Goal: Task Accomplishment & Management: Manage account settings

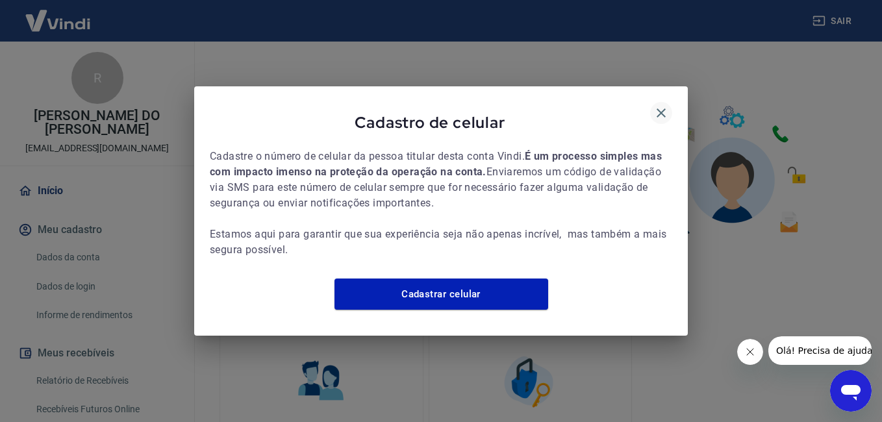
click at [666, 105] on icon "button" at bounding box center [661, 113] width 16 height 16
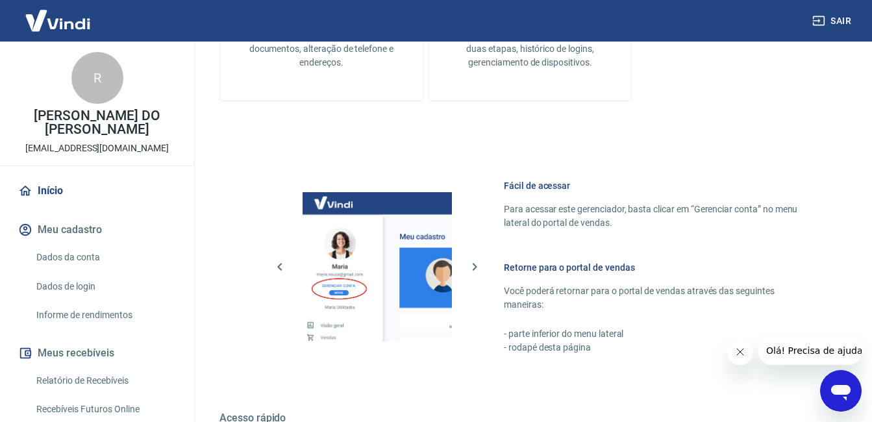
scroll to position [643, 0]
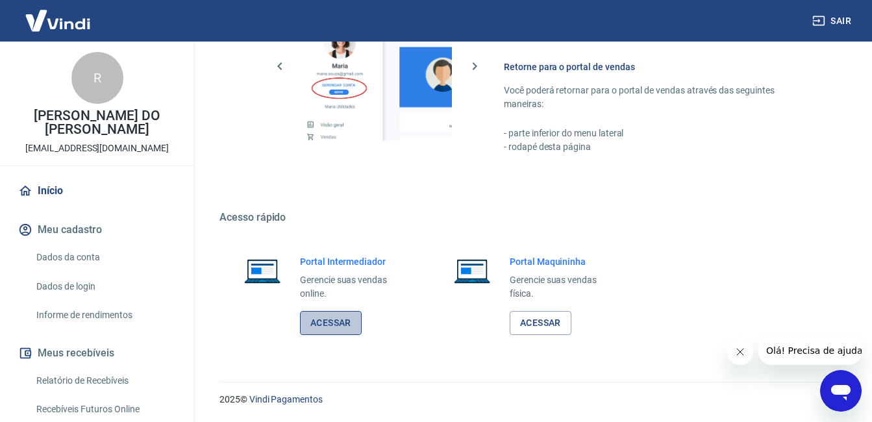
click at [336, 321] on link "Acessar" at bounding box center [331, 323] width 62 height 24
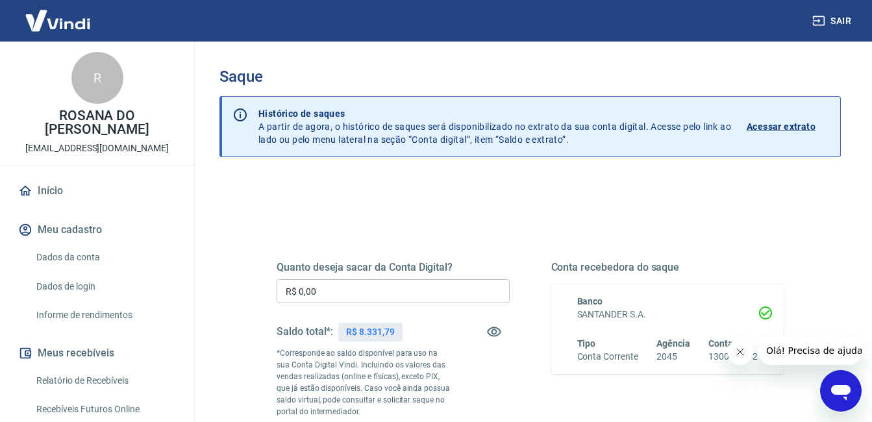
click at [403, 291] on input "R$ 0,00" at bounding box center [393, 291] width 233 height 24
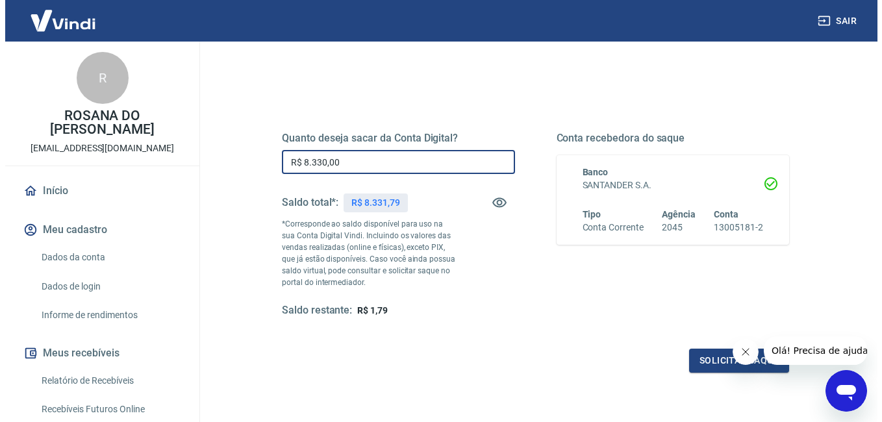
scroll to position [130, 0]
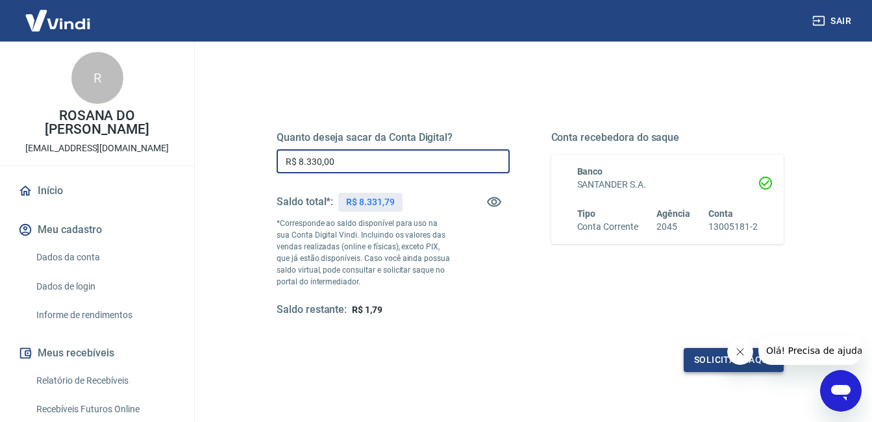
type input "R$ 8.330,00"
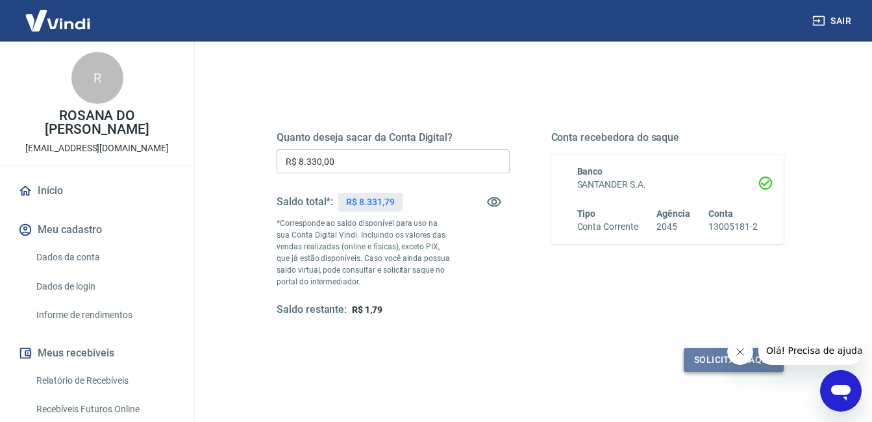
click at [703, 353] on button "Solicitar saque" at bounding box center [734, 360] width 100 height 24
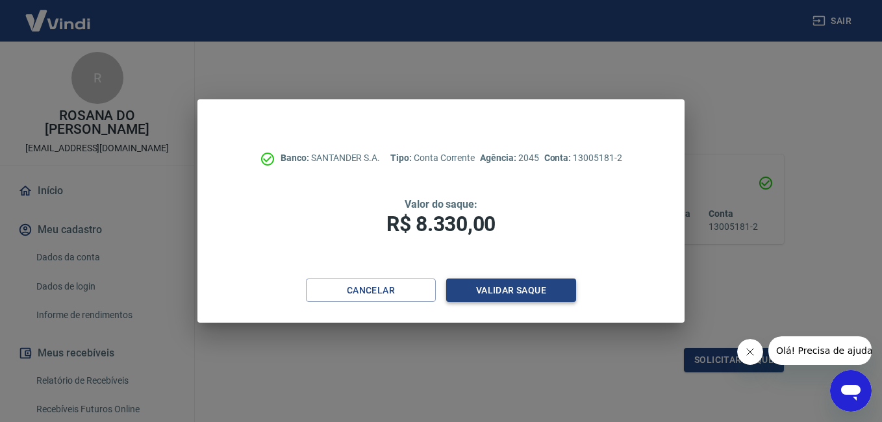
click at [521, 282] on button "Validar saque" at bounding box center [511, 291] width 130 height 24
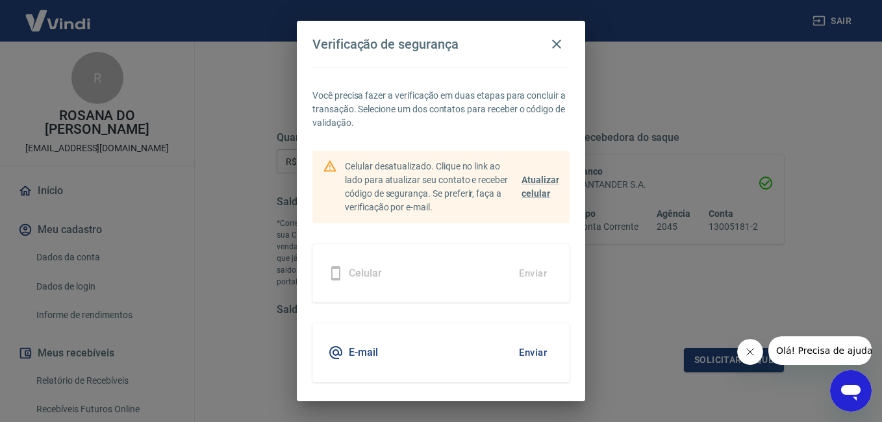
click at [378, 349] on div "E-mail Enviar" at bounding box center [440, 352] width 257 height 58
click at [535, 351] on button "Enviar" at bounding box center [533, 352] width 42 height 27
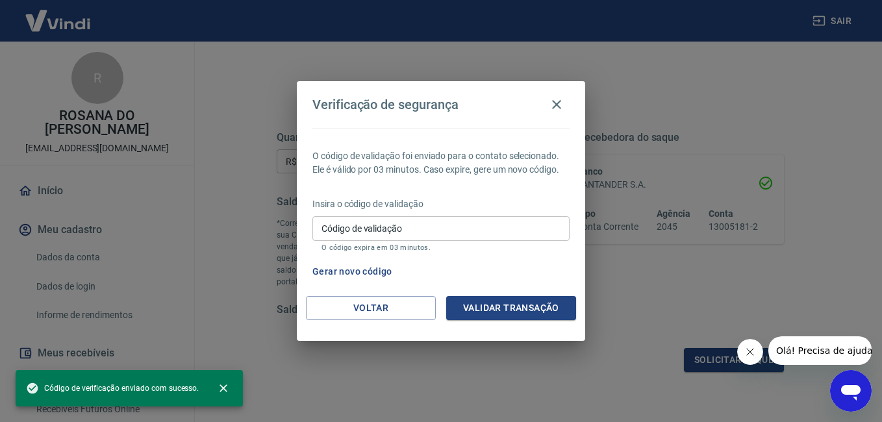
click at [429, 225] on input "Código de validação" at bounding box center [440, 228] width 257 height 24
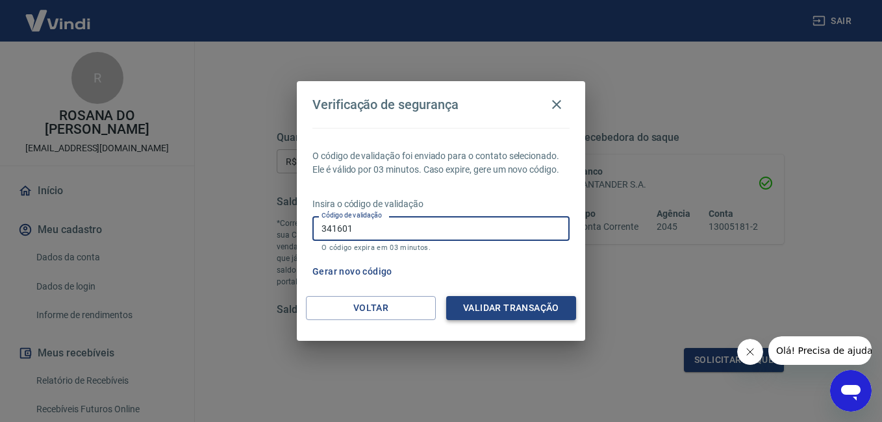
type input "341601"
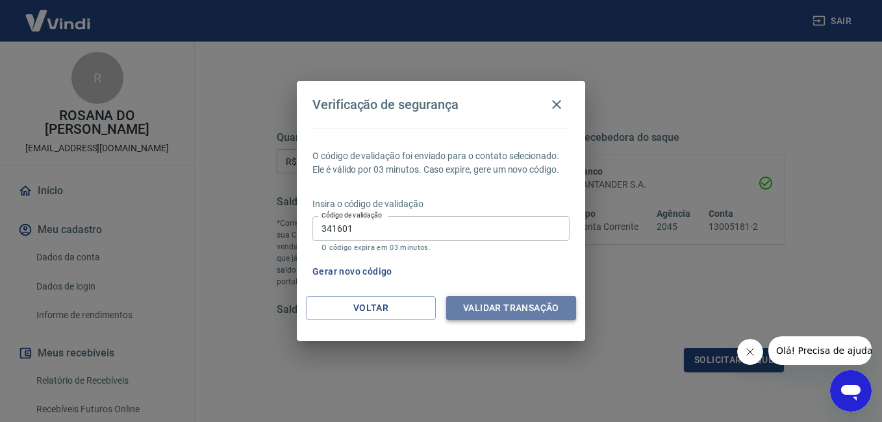
click at [523, 305] on button "Validar transação" at bounding box center [511, 308] width 130 height 24
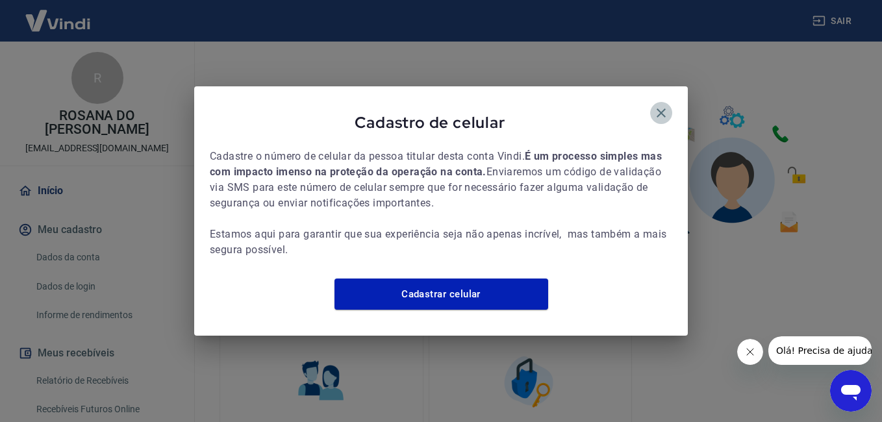
click at [660, 105] on icon "button" at bounding box center [661, 113] width 16 height 16
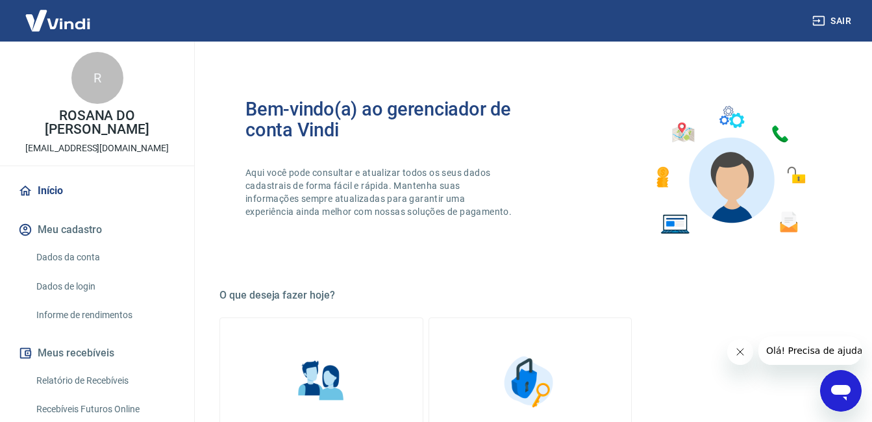
click at [838, 21] on button "Sair" at bounding box center [833, 21] width 47 height 24
